Goal: Task Accomplishment & Management: Manage account settings

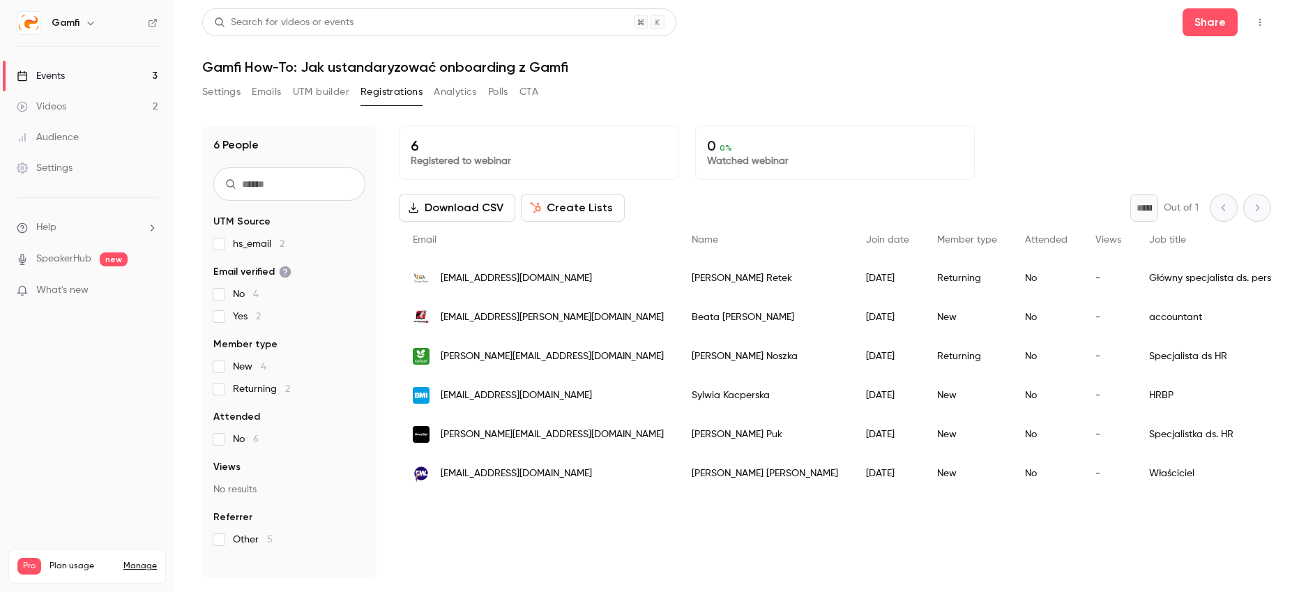
click at [53, 72] on div "Events" at bounding box center [41, 76] width 48 height 14
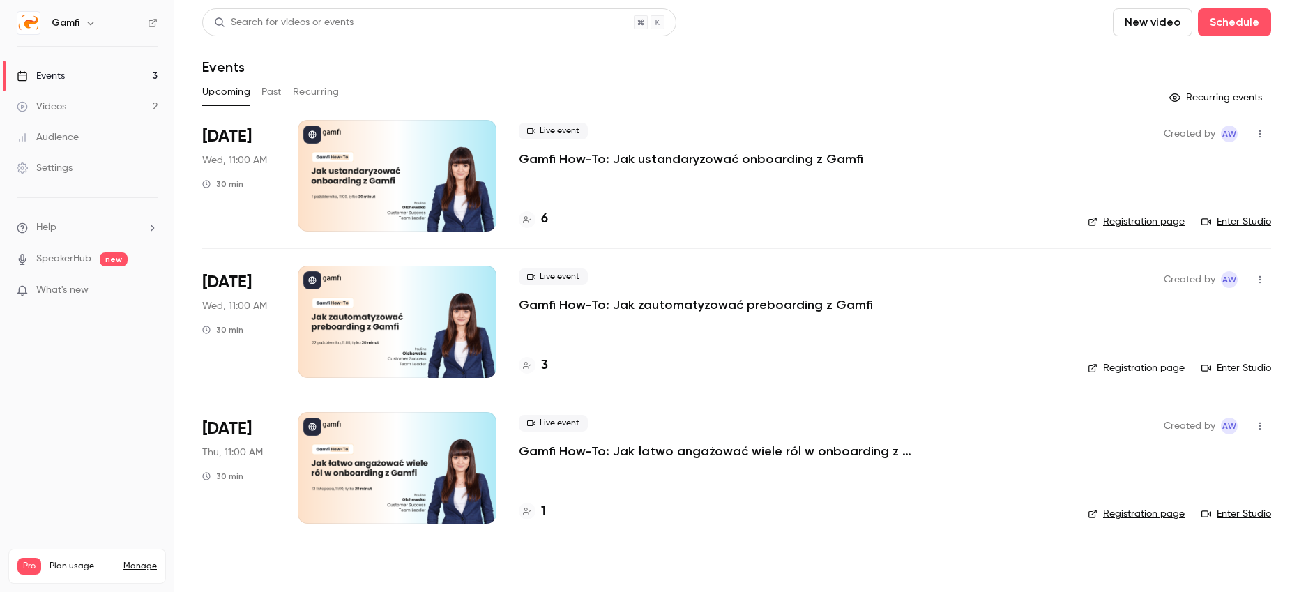
click at [691, 161] on p "Gamfi How-To: Jak ustandaryzować onboarding z Gamfi" at bounding box center [691, 159] width 344 height 17
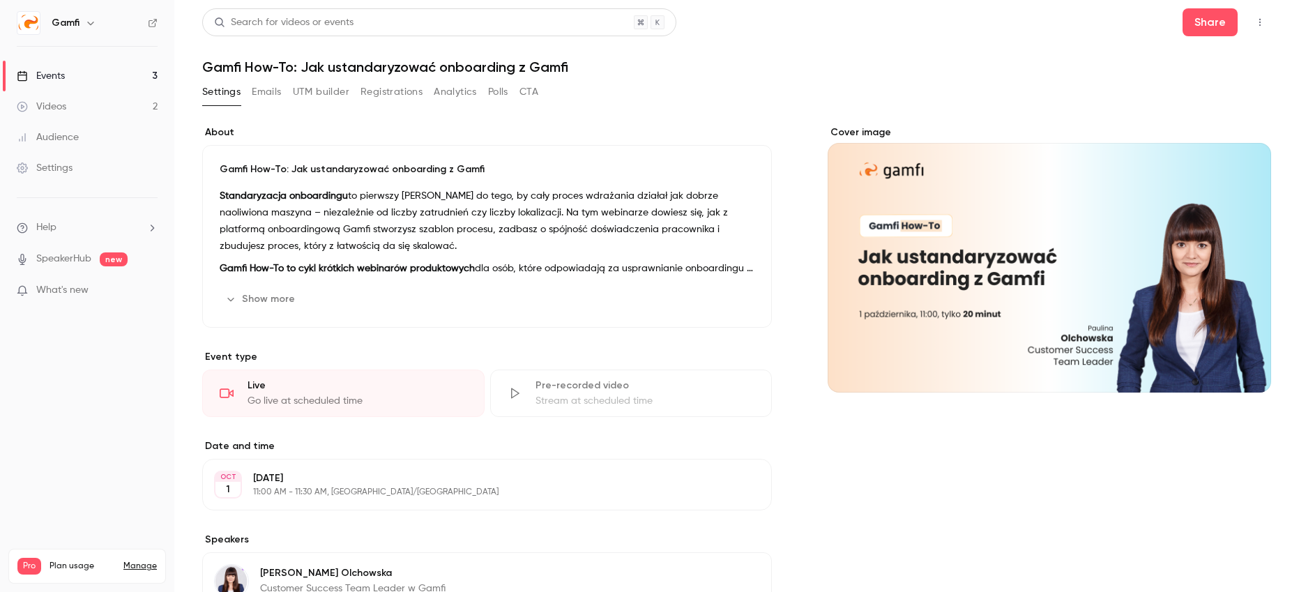
click at [401, 89] on button "Registrations" at bounding box center [392, 92] width 62 height 22
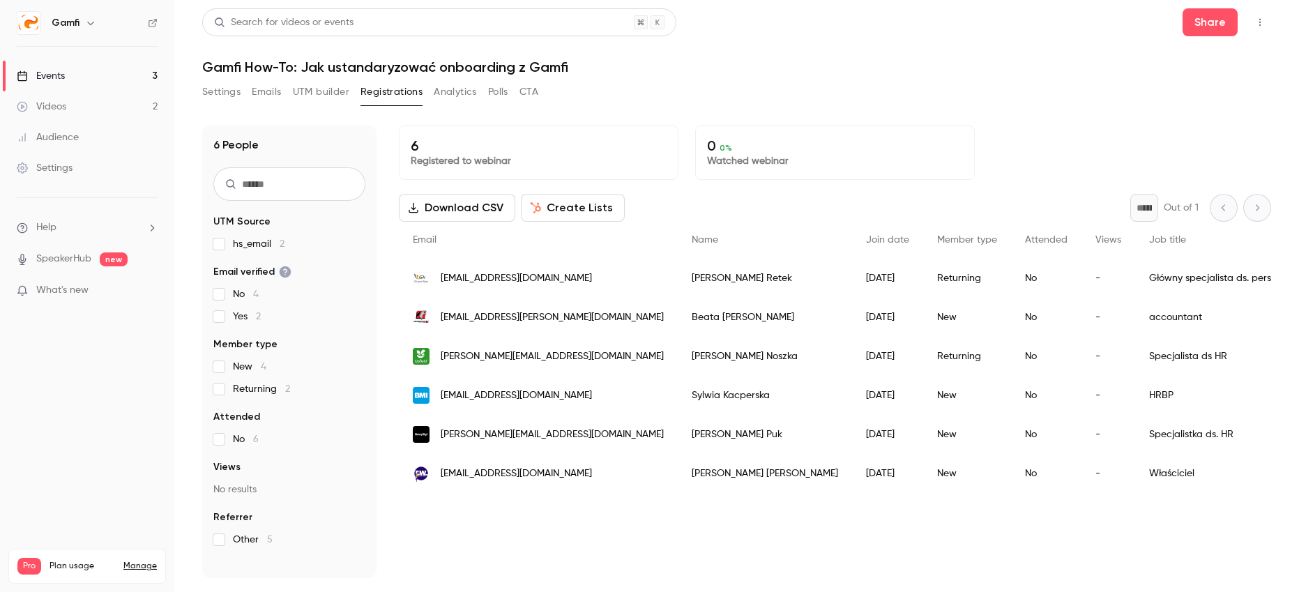
click at [73, 78] on link "Events 3" at bounding box center [87, 76] width 174 height 31
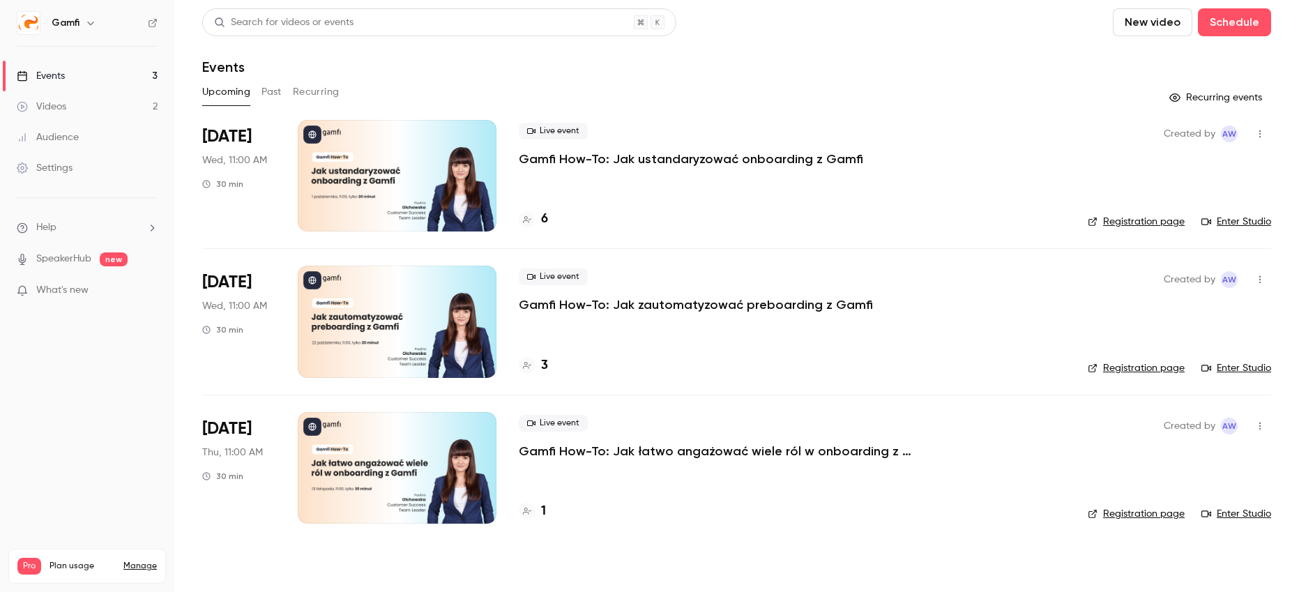
click at [707, 299] on p "Gamfi How-To: Jak zautomatyzować preboarding z Gamfi" at bounding box center [696, 304] width 354 height 17
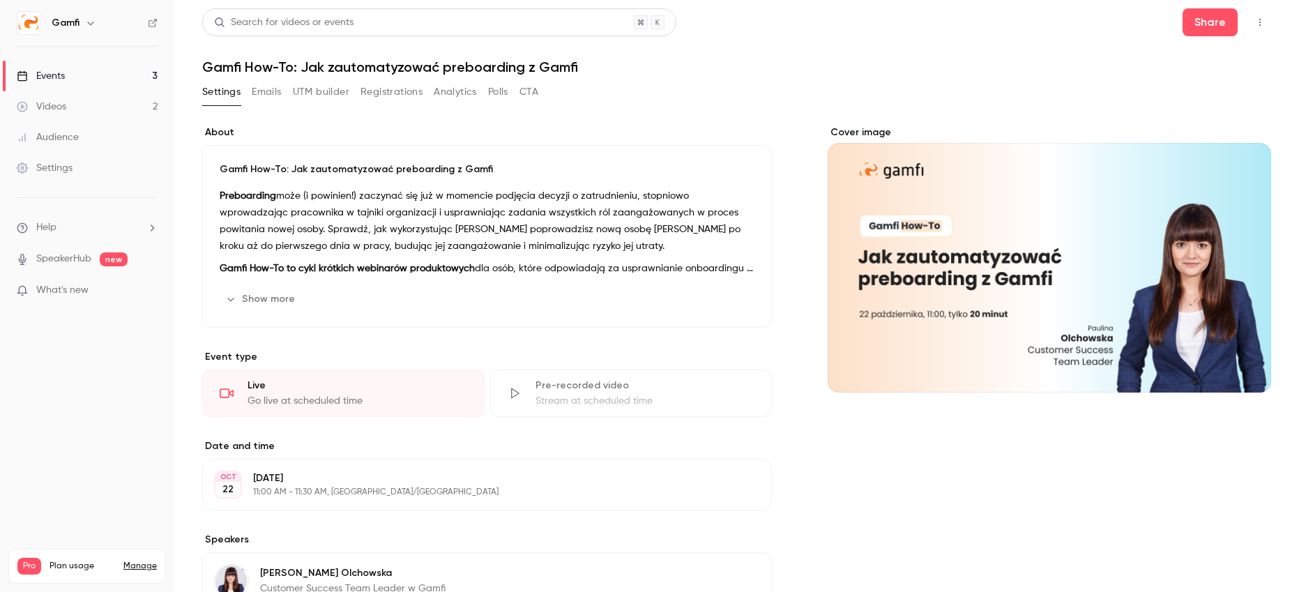
click at [397, 90] on button "Registrations" at bounding box center [392, 92] width 62 height 22
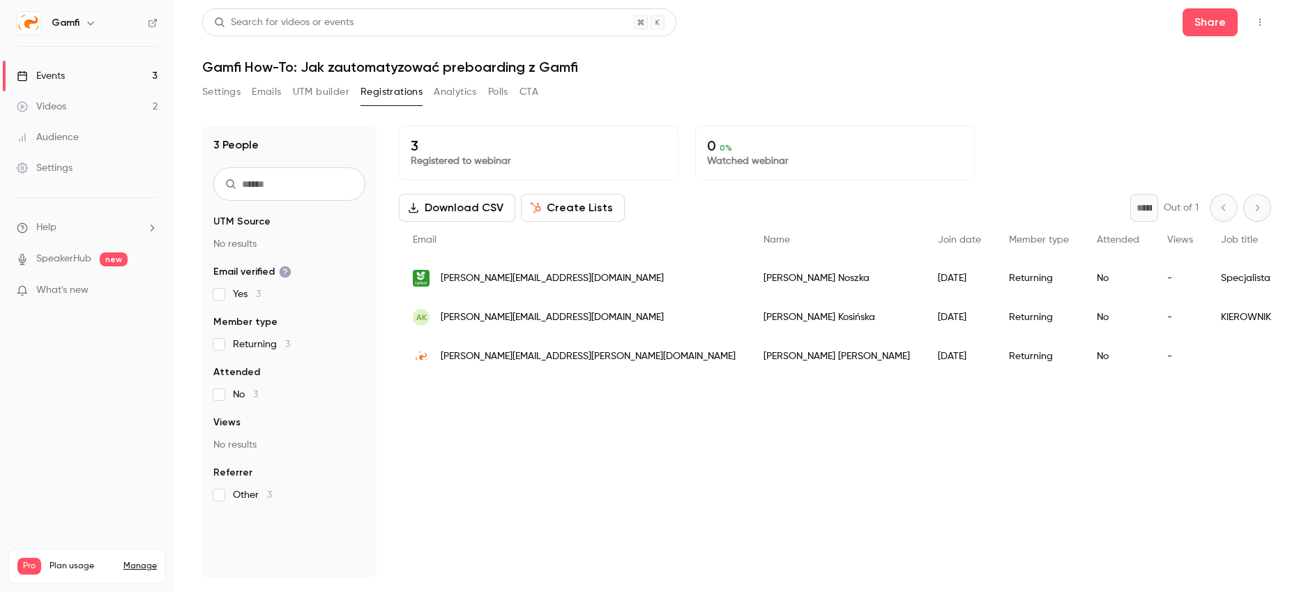
click at [67, 79] on link "Events 3" at bounding box center [87, 76] width 174 height 31
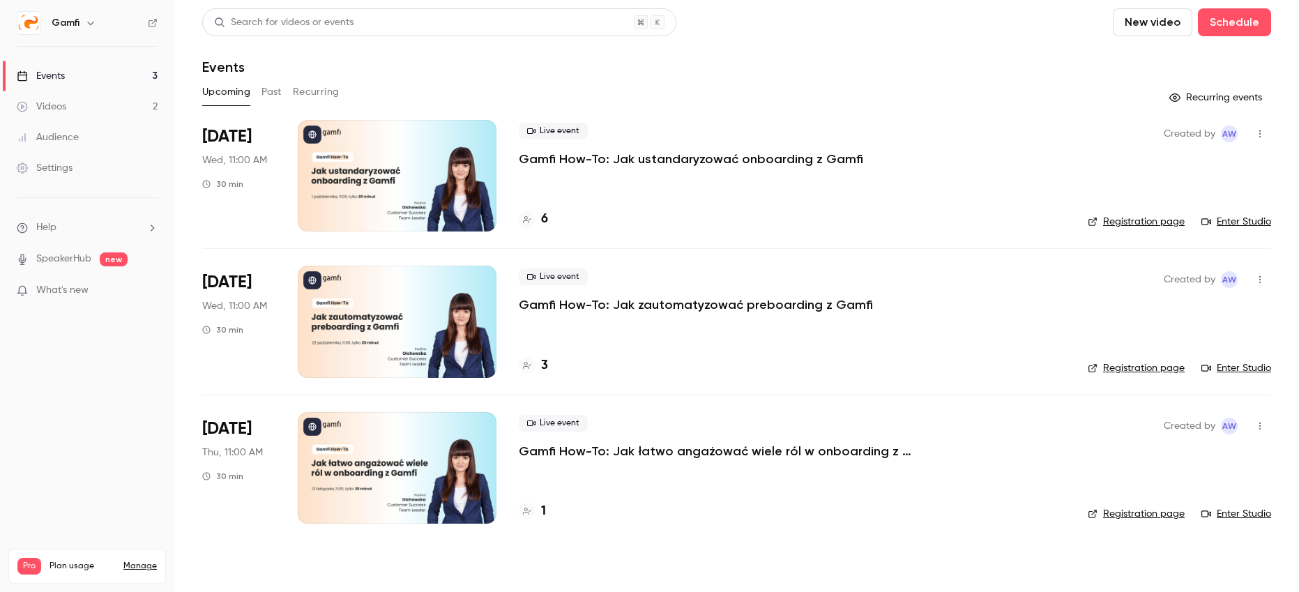
click at [617, 160] on p "Gamfi How-To: Jak ustandaryzować onboarding z Gamfi" at bounding box center [691, 159] width 344 height 17
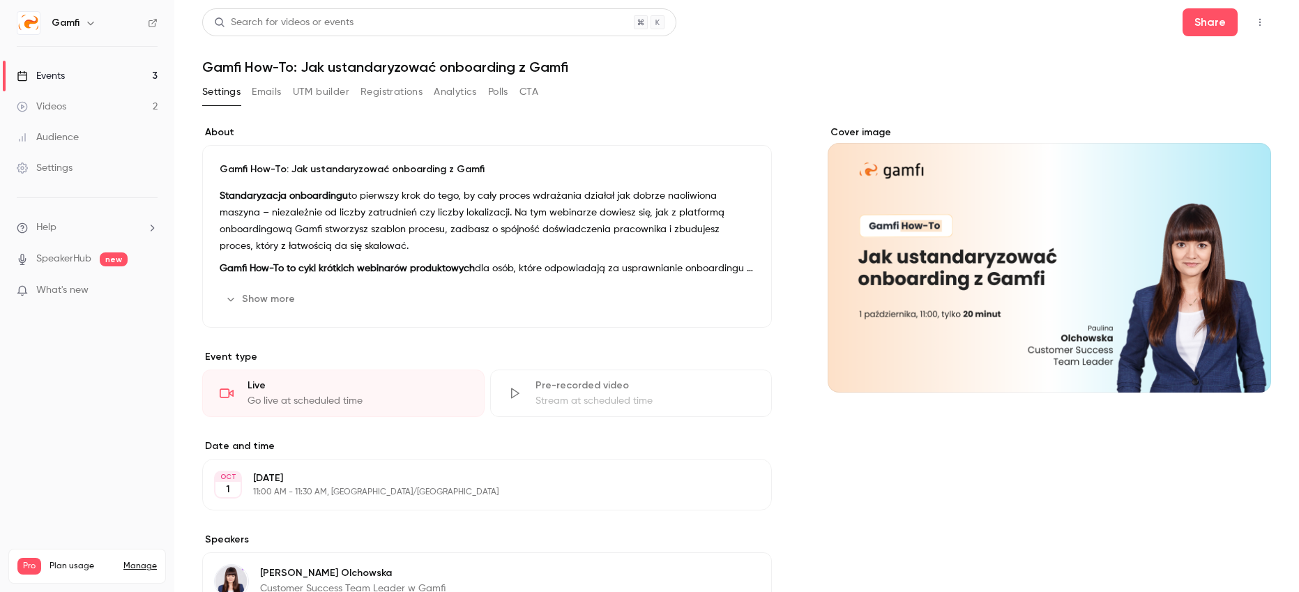
click at [358, 197] on p "Standaryzacja onboardingu to pierwszy krok do tego, by cały proces wdrażania dz…" at bounding box center [487, 221] width 535 height 67
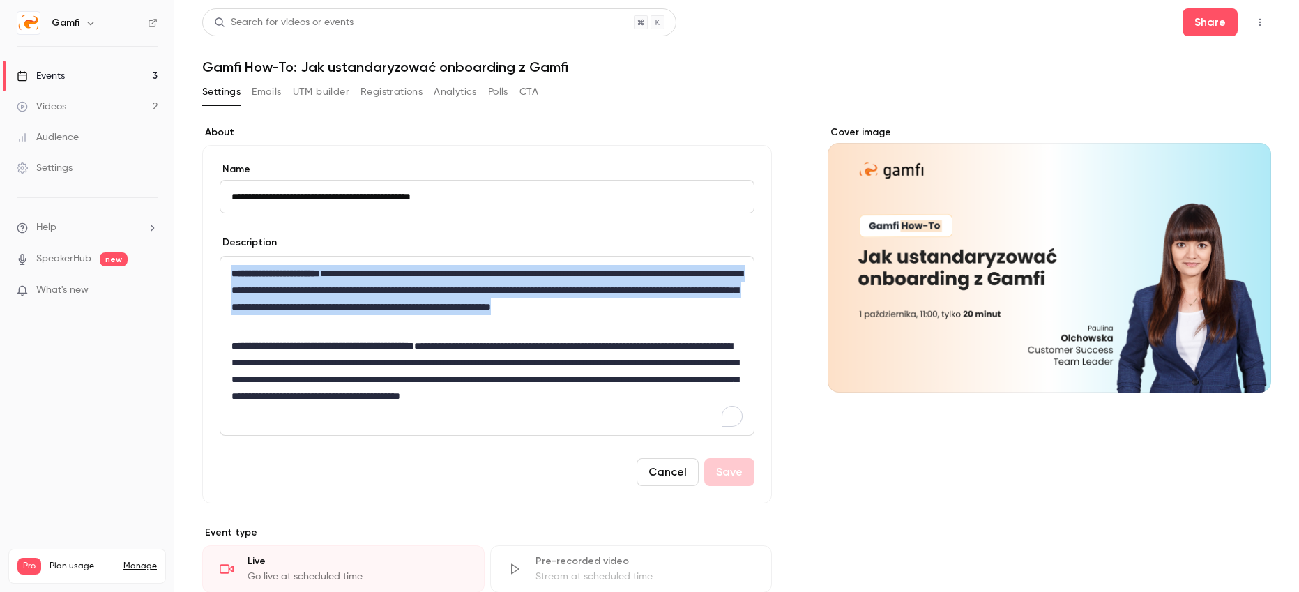
drag, startPoint x: 234, startPoint y: 273, endPoint x: 435, endPoint y: 320, distance: 207.0
click at [435, 320] on p "**********" at bounding box center [487, 298] width 511 height 67
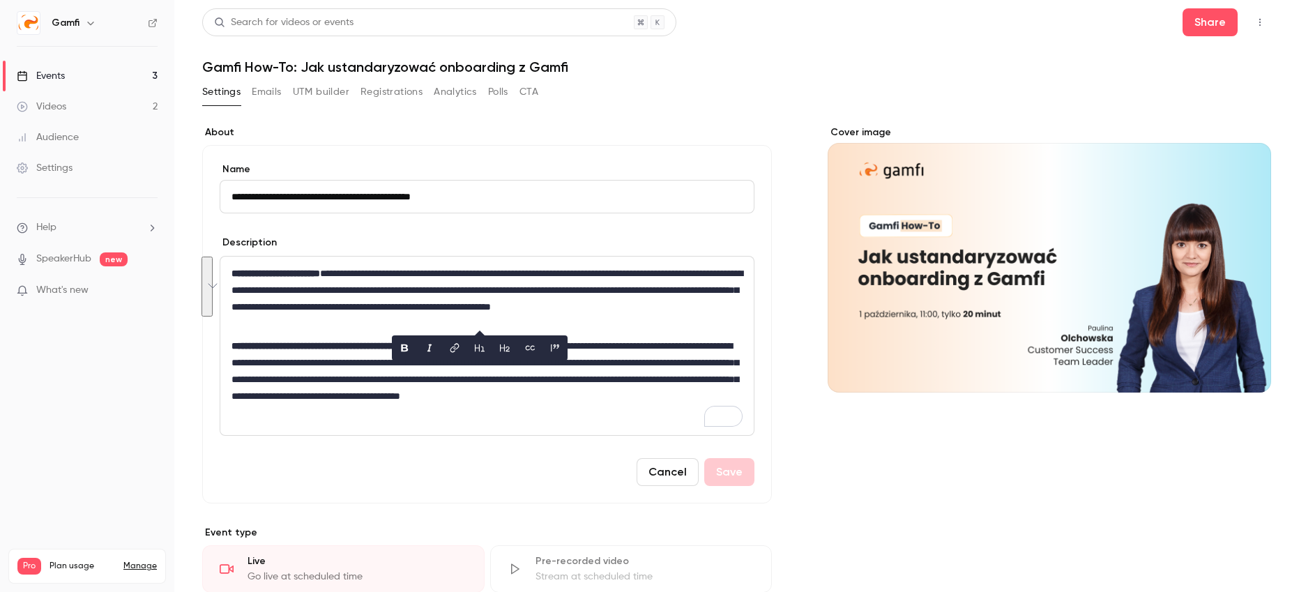
click at [589, 333] on div "**********" at bounding box center [486, 346] width 533 height 179
